Goal: Task Accomplishment & Management: Manage account settings

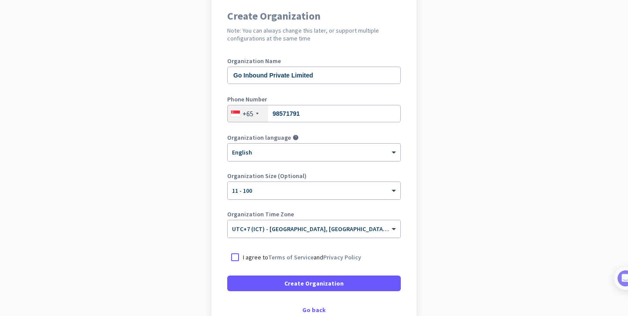
scroll to position [76, 0]
click at [367, 231] on span "UTC+7 (ICT) - [GEOGRAPHIC_DATA], [GEOGRAPHIC_DATA], [GEOGRAPHIC_DATA], [GEOGRAP…" at bounding box center [368, 229] width 272 height 8
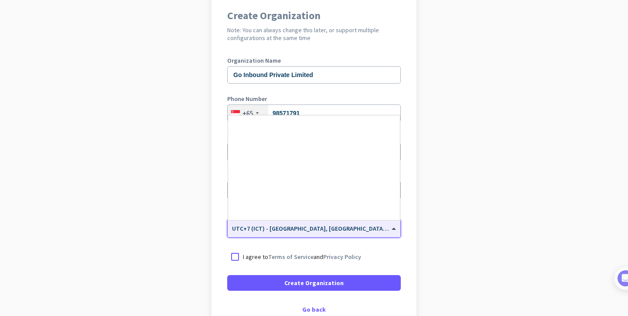
scroll to position [3682, 0]
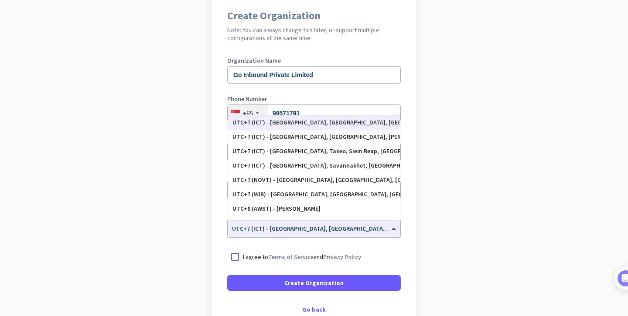
click at [414, 247] on div "Create Organization Note: You can always change this later, or support multiple…" at bounding box center [313, 162] width 205 height 334
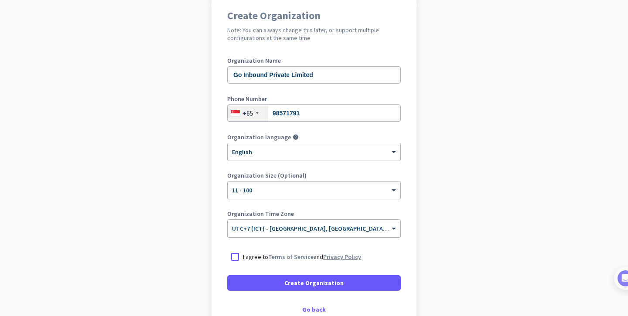
click at [354, 255] on link "Privacy Policy" at bounding box center [342, 257] width 38 height 8
click at [234, 257] on div at bounding box center [235, 257] width 16 height 16
click at [276, 230] on span "UTC+7 (ICT) - [GEOGRAPHIC_DATA], [GEOGRAPHIC_DATA], [GEOGRAPHIC_DATA], [GEOGRAP…" at bounding box center [368, 229] width 272 height 8
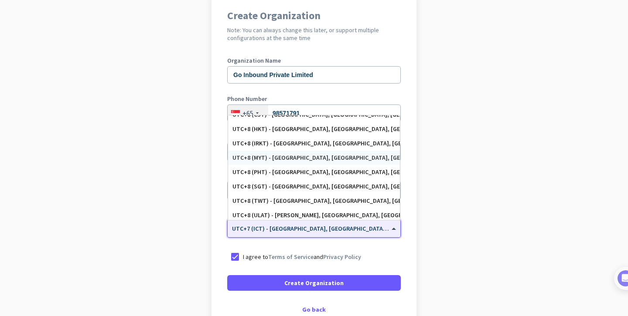
scroll to position [3851, 0]
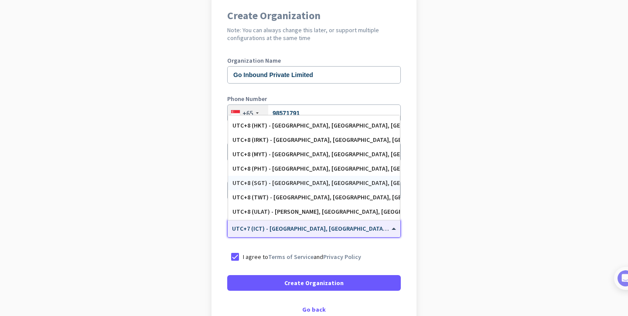
click at [292, 181] on div "UTC+8 (SGT) - [GEOGRAPHIC_DATA], [GEOGRAPHIC_DATA], [GEOGRAPHIC_DATA]" at bounding box center [313, 183] width 163 height 7
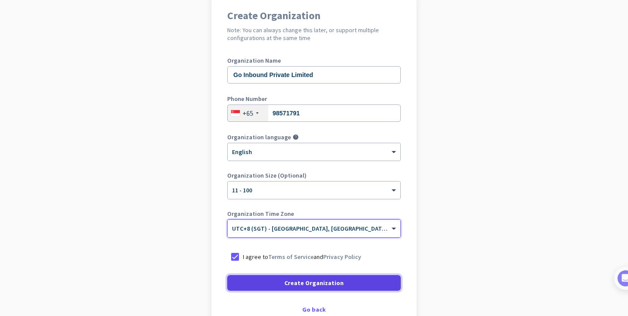
click at [295, 285] on span "Create Organization" at bounding box center [313, 283] width 59 height 9
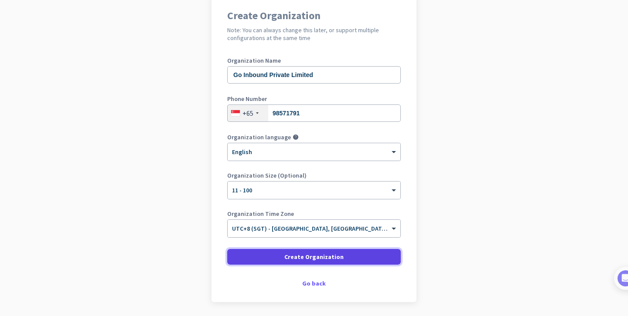
click at [282, 257] on span at bounding box center [313, 257] width 173 height 21
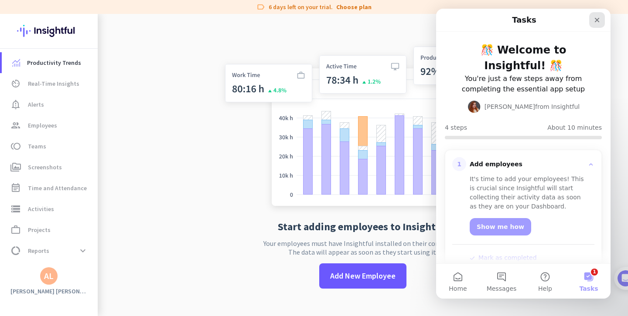
click at [597, 21] on icon "Close" at bounding box center [596, 20] width 5 height 5
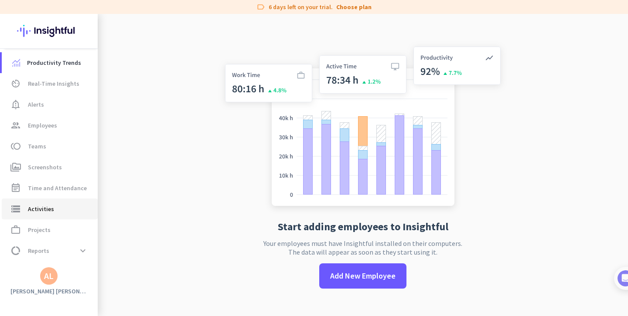
scroll to position [18, 0]
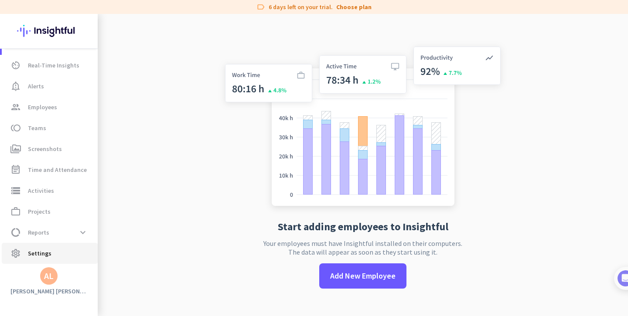
click at [70, 250] on span "settings Settings" at bounding box center [50, 253] width 82 height 10
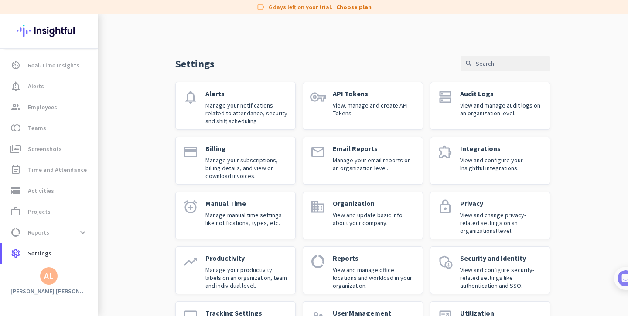
click at [448, 155] on icon "extension" at bounding box center [445, 152] width 16 height 16
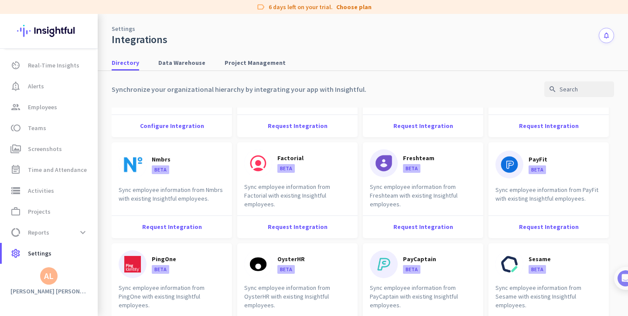
scroll to position [169, 0]
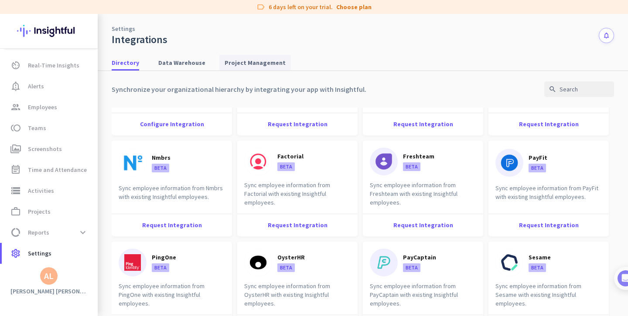
click at [262, 68] on span "Project Management" at bounding box center [254, 63] width 61 height 16
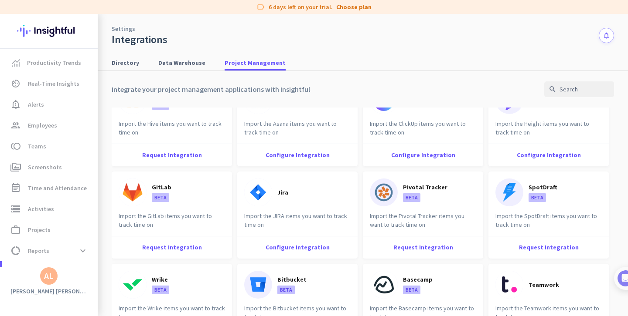
click at [36, 31] on img at bounding box center [49, 31] width 64 height 34
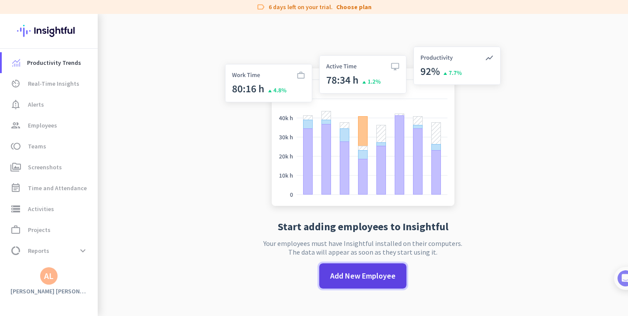
click at [360, 275] on span "Add New Employee" at bounding box center [362, 276] width 65 height 11
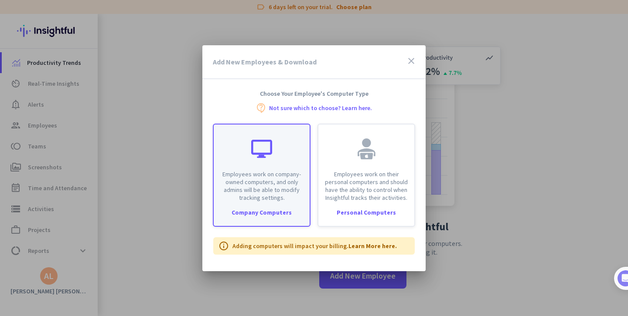
click at [275, 160] on div "Employees work on company-owned computers, and only admins will be able to modi…" at bounding box center [262, 163] width 96 height 77
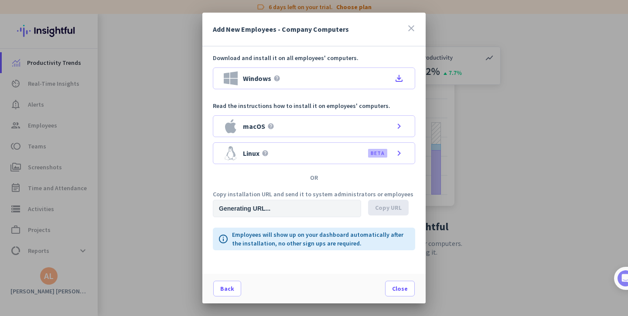
type input "[URL][DOMAIN_NAME]"
drag, startPoint x: 301, startPoint y: 122, endPoint x: 299, endPoint y: 167, distance: 44.5
click at [299, 131] on div "macOS help chevron_right" at bounding box center [314, 126] width 202 height 22
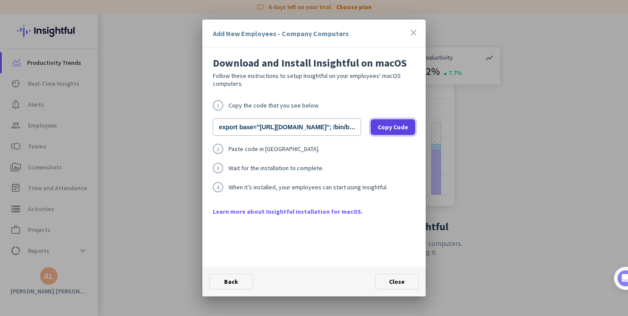
click at [388, 127] on span "Copy Code" at bounding box center [392, 127] width 31 height 9
click at [390, 283] on span "Close" at bounding box center [397, 282] width 16 height 8
